Goal: Task Accomplishment & Management: Manage account settings

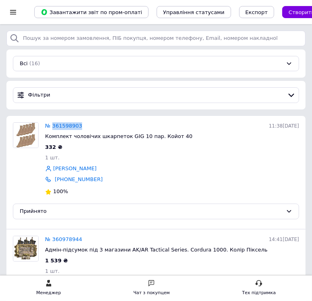
drag, startPoint x: 79, startPoint y: 125, endPoint x: 54, endPoint y: 129, distance: 26.2
click at [54, 129] on div "№ 361598903 11:38[DATE]" at bounding box center [173, 126] width 258 height 11
copy link "361598903"
drag, startPoint x: 100, startPoint y: 177, endPoint x: 55, endPoint y: 178, distance: 44.3
click at [55, 178] on div "[PHONE_NUMBER]" at bounding box center [173, 179] width 258 height 11
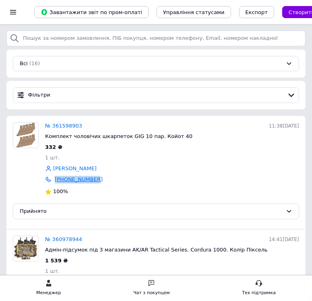
copy link "[PHONE_NUMBER]"
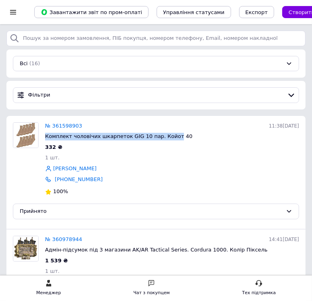
drag, startPoint x: 166, startPoint y: 136, endPoint x: 44, endPoint y: 138, distance: 122.1
click at [44, 138] on div "№ 361598903 11:38[DATE] Комплект чоловічих шкарпеток GIG 10 пар. Койот 40 332 ₴…" at bounding box center [172, 159] width 261 height 81
copy span "Комплект чоловічих шкарпеток GIG 10 пар. Койот"
click at [71, 124] on link "№ 361598903" at bounding box center [63, 126] width 37 height 6
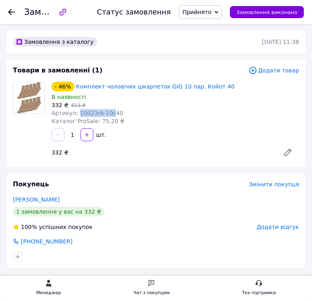
drag, startPoint x: 107, startPoint y: 115, endPoint x: 76, endPoint y: 114, distance: 30.6
click at [76, 114] on span "Артикул: 10023rb-10c40" at bounding box center [88, 113] width 72 height 6
copy span "10023rb-10c"
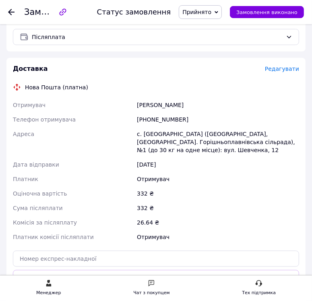
scroll to position [282, 0]
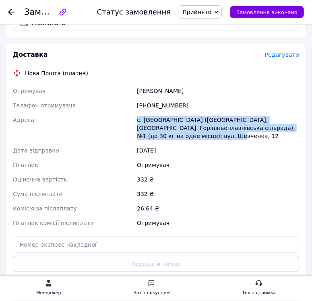
drag, startPoint x: 134, startPoint y: 121, endPoint x: 186, endPoint y: 135, distance: 53.8
click at [186, 135] on div "Отримувач [PERSON_NAME] отримувача [PHONE_NUMBER] Адреса [PERSON_NAME]. [GEOGRA…" at bounding box center [156, 157] width 290 height 147
copy div "Адреса с. [GEOGRAPHIC_DATA] ([GEOGRAPHIC_DATA], [GEOGRAPHIC_DATA]. Горішньоплав…"
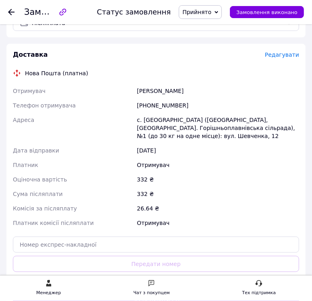
click at [234, 96] on div "[PERSON_NAME]" at bounding box center [218, 91] width 166 height 15
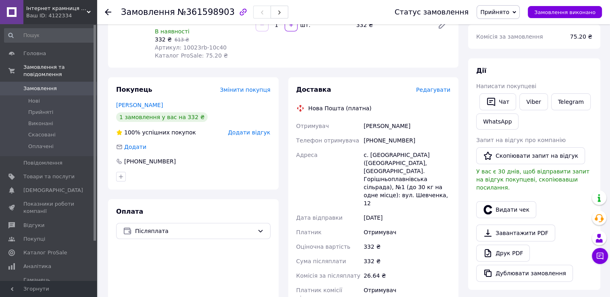
scroll to position [121, 0]
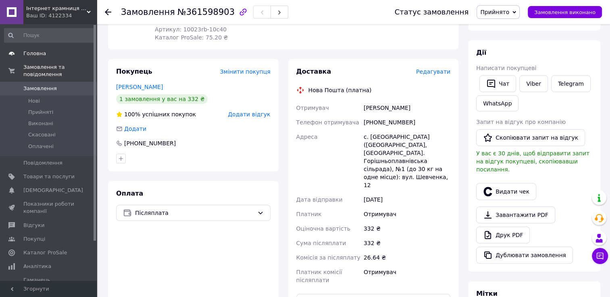
click at [35, 53] on span "Головна" at bounding box center [34, 53] width 23 height 7
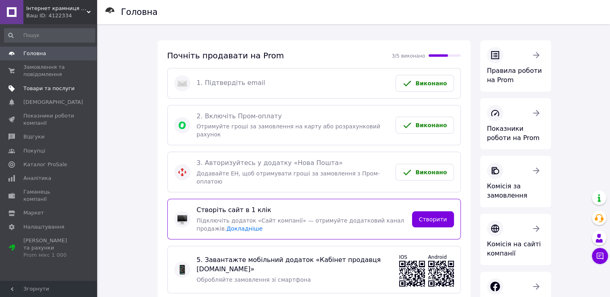
click at [39, 89] on span "Товари та послуги" at bounding box center [48, 88] width 51 height 7
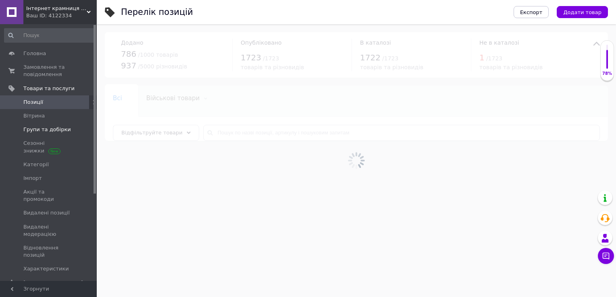
click at [34, 128] on span "Групи та добірки" at bounding box center [47, 129] width 48 height 7
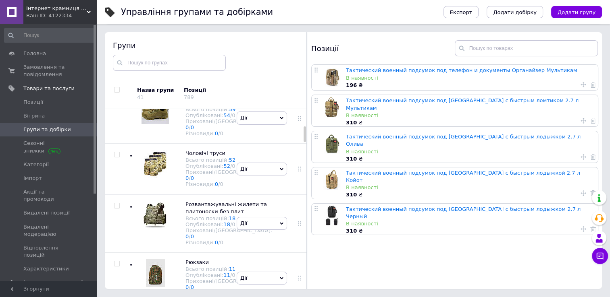
scroll to position [221, 0]
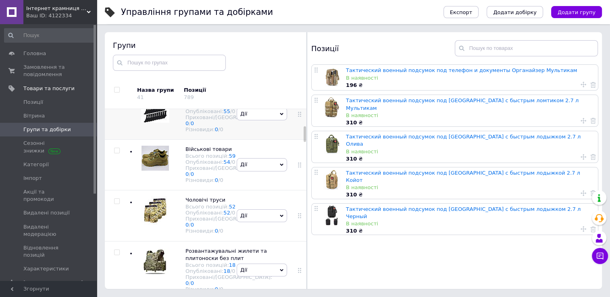
click at [160, 123] on img at bounding box center [155, 109] width 28 height 28
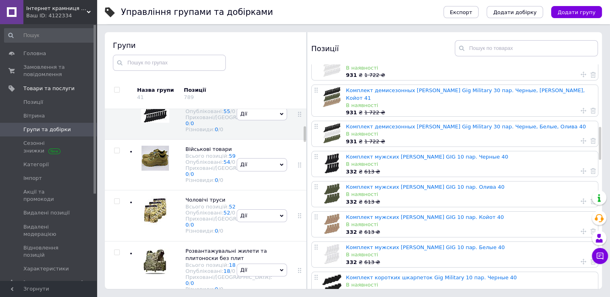
scroll to position [443, 0]
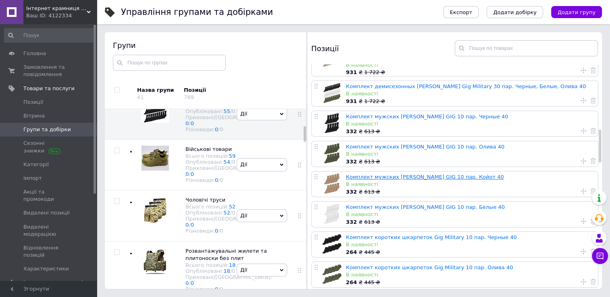
click at [318, 174] on link "Комплект мужских [PERSON_NAME] GIG 10 пар. Койот 40" at bounding box center [425, 177] width 158 height 6
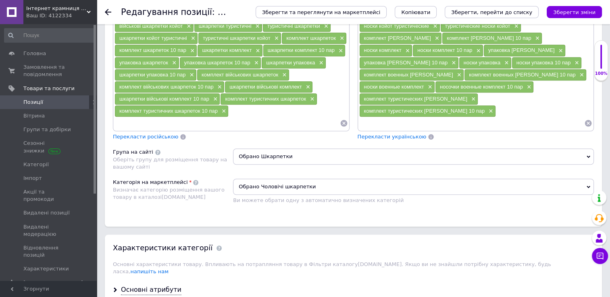
scroll to position [645, 0]
click at [318, 155] on icon at bounding box center [588, 157] width 4 height 4
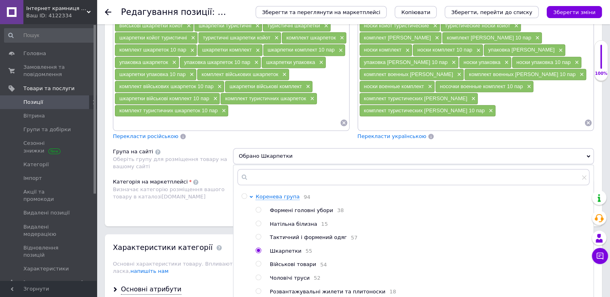
click at [318, 118] on div "Пошукові запити (Російська) Носки × носки койот × койот носки × носки эластичны…" at bounding box center [475, 25] width 245 height 239
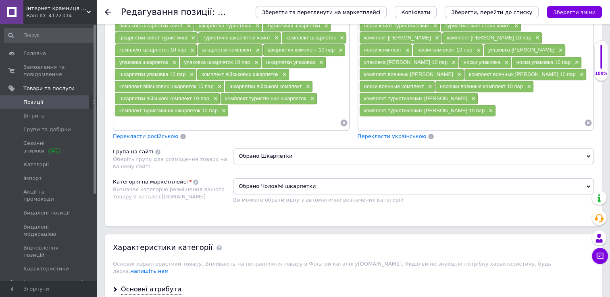
scroll to position [604, 0]
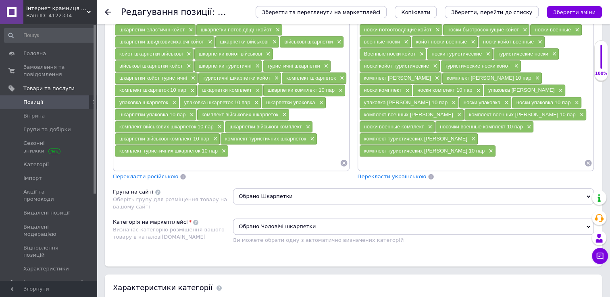
click at [318, 173] on div "Пошукові запити (Російська) Носки × носки койот × койот носки × носки эластичны…" at bounding box center [475, 65] width 245 height 239
click at [108, 11] on icon at bounding box center [108, 12] width 6 height 6
